Goal: Task Accomplishment & Management: Manage account settings

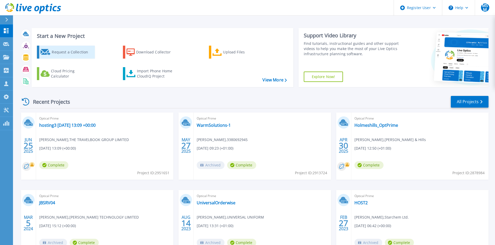
click at [59, 50] on div "Request a Collection" at bounding box center [73, 52] width 42 height 10
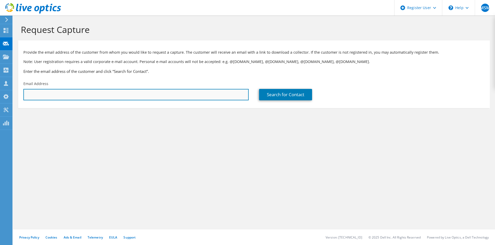
click at [119, 100] on input "text" at bounding box center [135, 94] width 225 height 11
paste input "Michael.BAIN@kinectrics.com"
type input "Michael.BAIN@kinectrics.com"
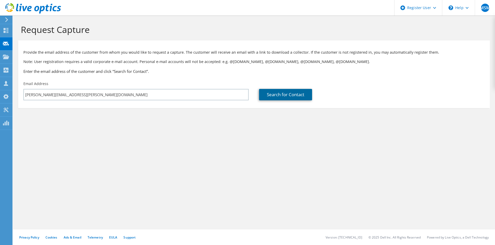
click at [277, 95] on link "Search for Contact" at bounding box center [285, 94] width 53 height 11
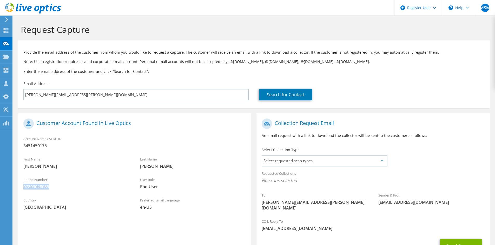
drag, startPoint x: 24, startPoint y: 187, endPoint x: 49, endPoint y: 191, distance: 24.7
click at [49, 191] on div "Phone Number 07893028085" at bounding box center [76, 183] width 117 height 18
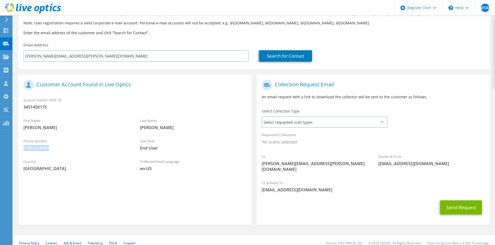
click at [39, 149] on span "07893028085" at bounding box center [76, 148] width 106 height 6
click at [81, 87] on h1 "Customer Account Found in Live Optics" at bounding box center [133, 85] width 220 height 10
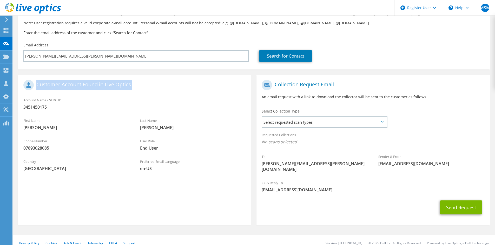
click at [129, 84] on h1 "Customer Account Found in Live Optics" at bounding box center [133, 85] width 220 height 10
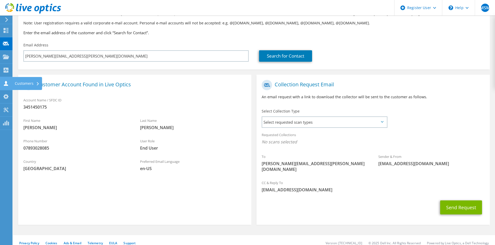
click at [29, 81] on div "Customers" at bounding box center [27, 83] width 30 height 13
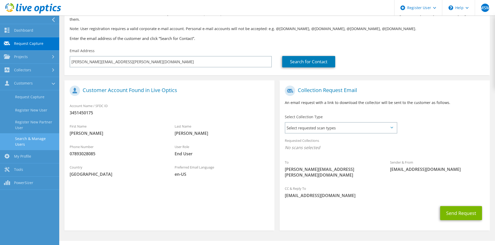
click at [44, 141] on link "Search & Manage Users" at bounding box center [29, 141] width 59 height 17
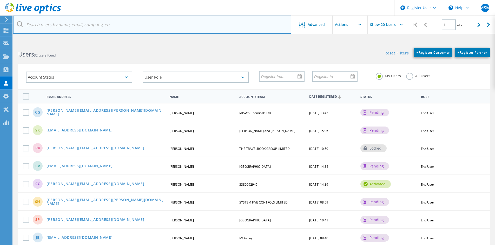
click at [83, 26] on input "text" at bounding box center [152, 25] width 278 height 18
paste input "Michael.BAIN@kinectrics.com"
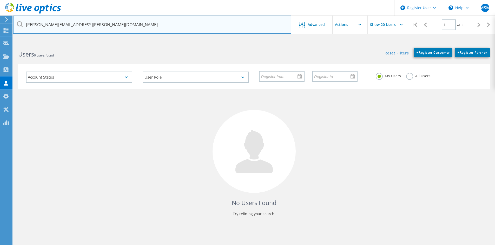
type input "Michael.BAIN@kinectrics.com"
click at [103, 21] on input "Michael.BAIN@kinectrics.com" at bounding box center [152, 25] width 278 height 18
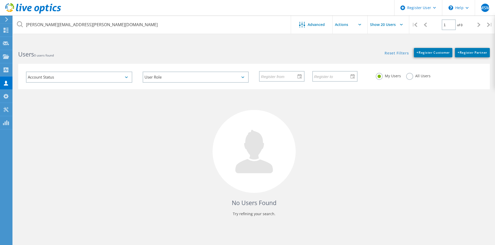
click at [407, 76] on label "All Users" at bounding box center [418, 75] width 24 height 5
click at [0, 0] on input "All Users" at bounding box center [0, 0] width 0 height 0
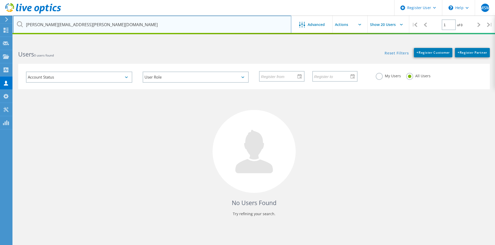
click at [110, 23] on input "Michael.BAIN@kinectrics.com" at bounding box center [152, 25] width 278 height 18
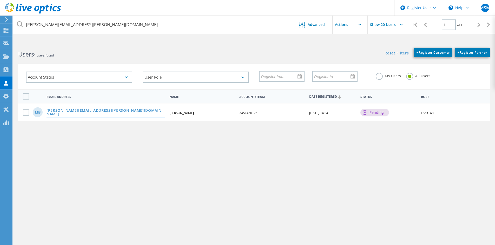
click at [67, 112] on link "michael.bain@kinectrics.com" at bounding box center [105, 113] width 118 height 8
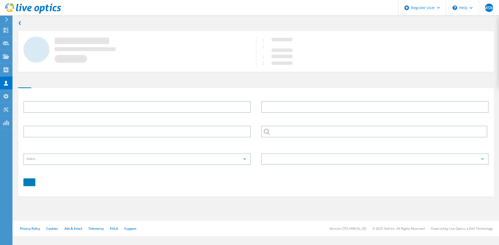
type input "Michael"
type input "Bain"
type input "07893028085"
type input "3451450175"
type input "English"
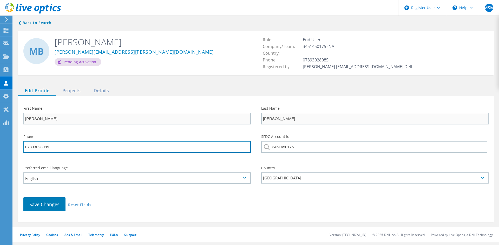
drag, startPoint x: 52, startPoint y: 146, endPoint x: 26, endPoint y: 147, distance: 26.5
click at [26, 147] on input "07893028085" at bounding box center [136, 147] width 227 height 12
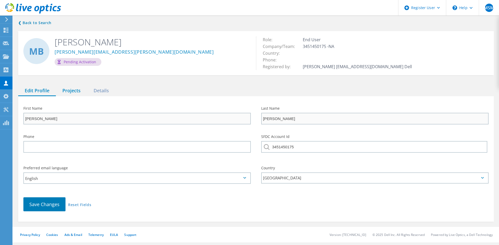
click at [70, 89] on div "Projects" at bounding box center [71, 91] width 31 height 11
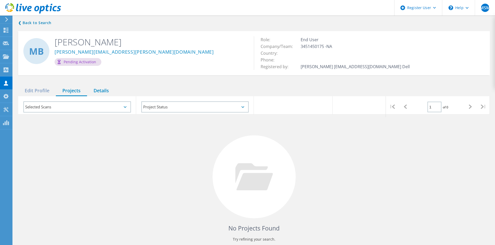
click at [102, 92] on div "Details" at bounding box center [101, 91] width 28 height 11
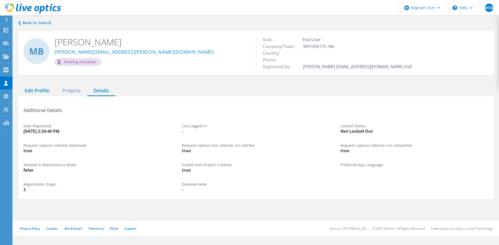
click at [29, 93] on div "Edit Profile" at bounding box center [37, 91] width 38 height 11
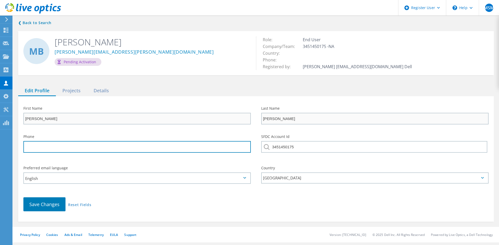
click at [69, 145] on input "tel" at bounding box center [136, 147] width 227 height 12
click at [51, 148] on input "tel" at bounding box center [136, 147] width 227 height 12
paste input "1483 685826"
click at [34, 146] on input "1483 685826" at bounding box center [136, 147] width 227 height 12
type input "1483685826"
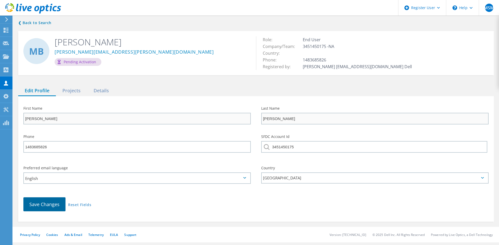
click at [39, 205] on span "Save Changes" at bounding box center [44, 204] width 30 height 6
click at [98, 93] on div "Details" at bounding box center [101, 91] width 28 height 11
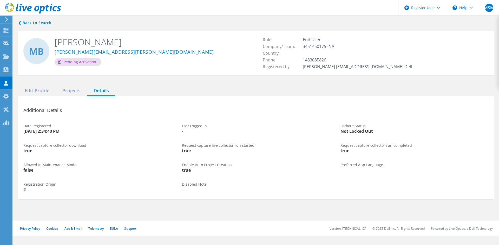
drag, startPoint x: 25, startPoint y: 132, endPoint x: 66, endPoint y: 130, distance: 41.1
click at [66, 130] on div "4/4/2025 2:34:40 PM" at bounding box center [97, 131] width 148 height 4
click at [40, 129] on div "4/4/2025 2:34:40 PM" at bounding box center [97, 131] width 148 height 4
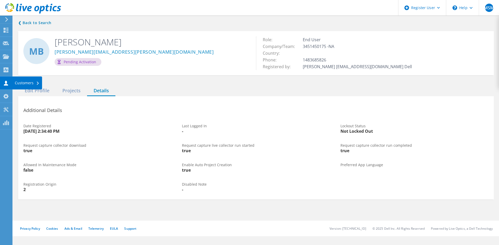
click at [37, 84] on icon at bounding box center [38, 83] width 2 height 3
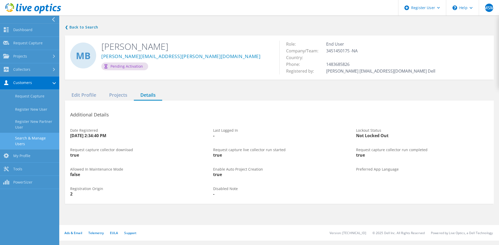
click at [31, 141] on link "Search & Manage Users" at bounding box center [29, 141] width 59 height 17
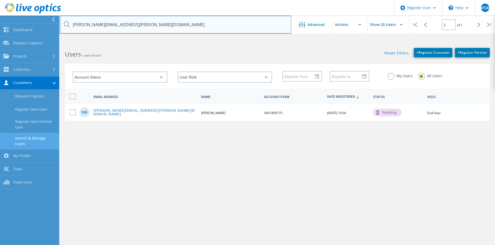
click at [108, 24] on input "Michael.BAIN@kinectrics.com" at bounding box center [175, 25] width 231 height 18
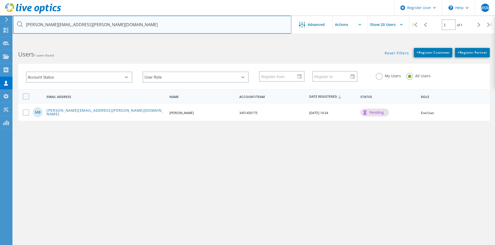
click at [108, 24] on input "Michael.BAIN@kinectrics.com" at bounding box center [152, 25] width 278 height 18
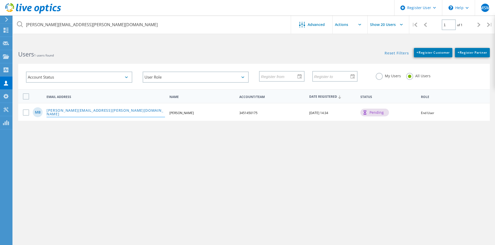
click at [75, 113] on link "michael.bain@kinectrics.com" at bounding box center [105, 113] width 118 height 8
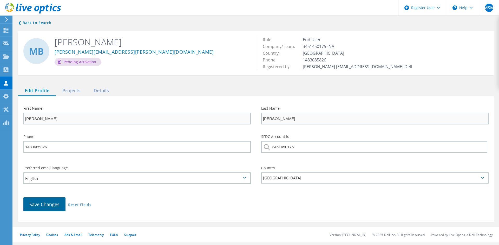
click at [46, 205] on span "Save Changes" at bounding box center [44, 204] width 30 height 6
click at [53, 208] on button "Save Changes" at bounding box center [44, 205] width 42 height 14
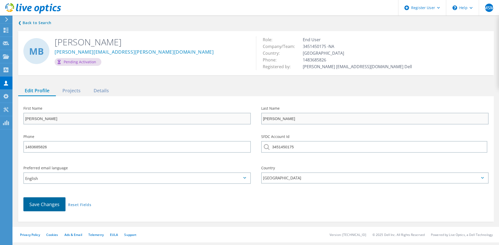
drag, startPoint x: 53, startPoint y: 208, endPoint x: 59, endPoint y: 215, distance: 8.8
click at [53, 209] on button "Save Changes" at bounding box center [44, 205] width 42 height 14
click at [19, 23] on link "❮ Back to Search" at bounding box center [36, 23] width 36 height 6
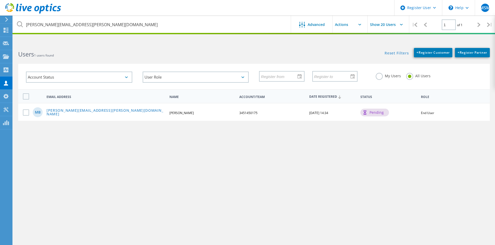
click at [7, 20] on use at bounding box center [6, 19] width 3 height 5
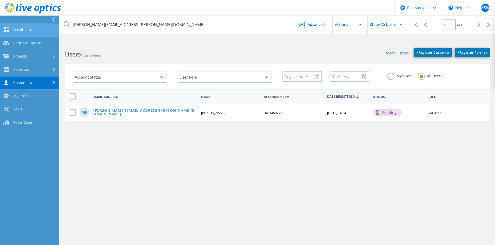
click at [35, 33] on link "Dashboard" at bounding box center [29, 30] width 59 height 13
click at [30, 40] on link "Request Capture" at bounding box center [29, 43] width 59 height 13
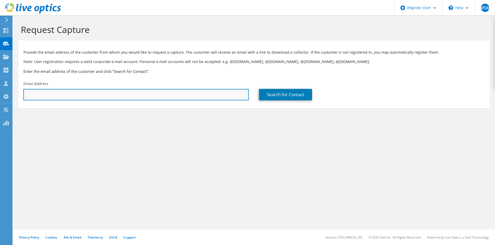
click at [97, 91] on input "text" at bounding box center [135, 94] width 225 height 11
paste input "1483 685826"
type input "1483 685826"
drag, startPoint x: 92, startPoint y: 99, endPoint x: -36, endPoint y: 90, distance: 128.5
click at [0, 90] on html "MSM Dell User Manish Sai Manish Manish.SaiManish@dell.com Dell My Profile Log O…" at bounding box center [247, 122] width 495 height 245
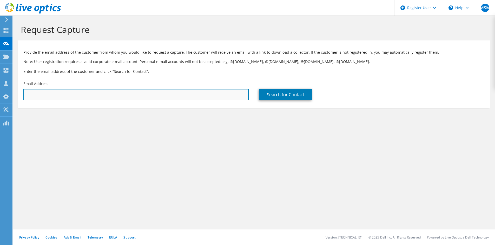
click at [79, 94] on input "text" at bounding box center [135, 94] width 225 height 11
paste input "Michael.BAIN@kinectrics.com"
type input "Michael.BAIN@kinectrics.com"
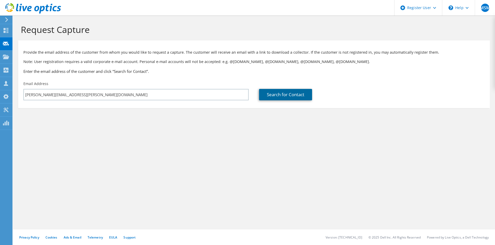
click at [285, 98] on link "Search for Contact" at bounding box center [285, 94] width 53 height 11
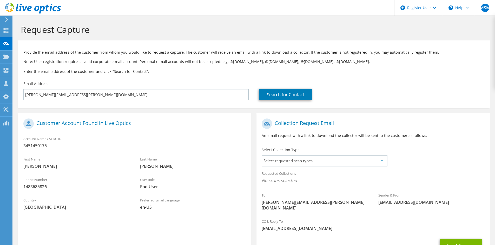
click at [24, 13] on icon at bounding box center [33, 8] width 56 height 11
